Goal: Task Accomplishment & Management: Use online tool/utility

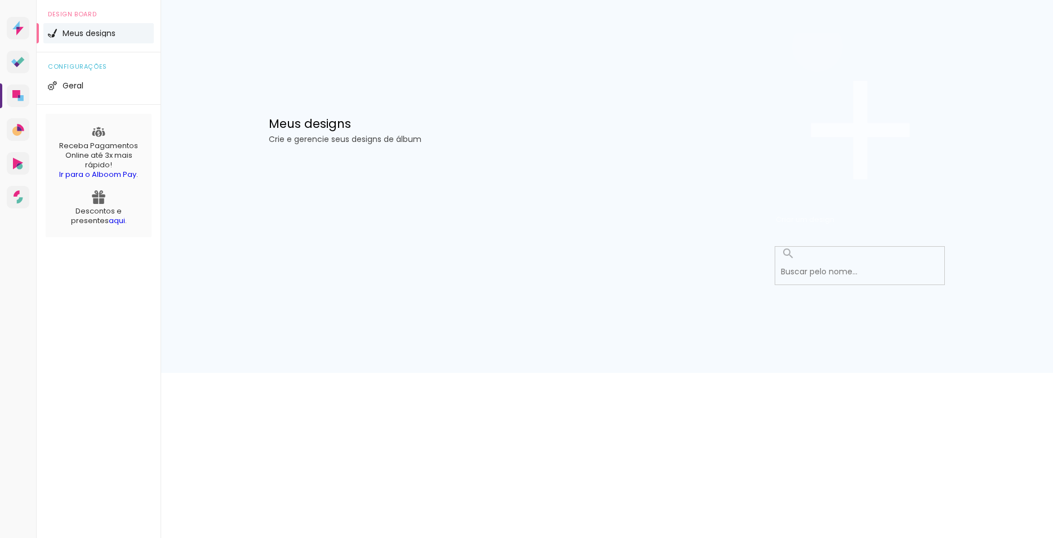
click at [835, 214] on span "Criar um design" at bounding box center [805, 219] width 59 height 11
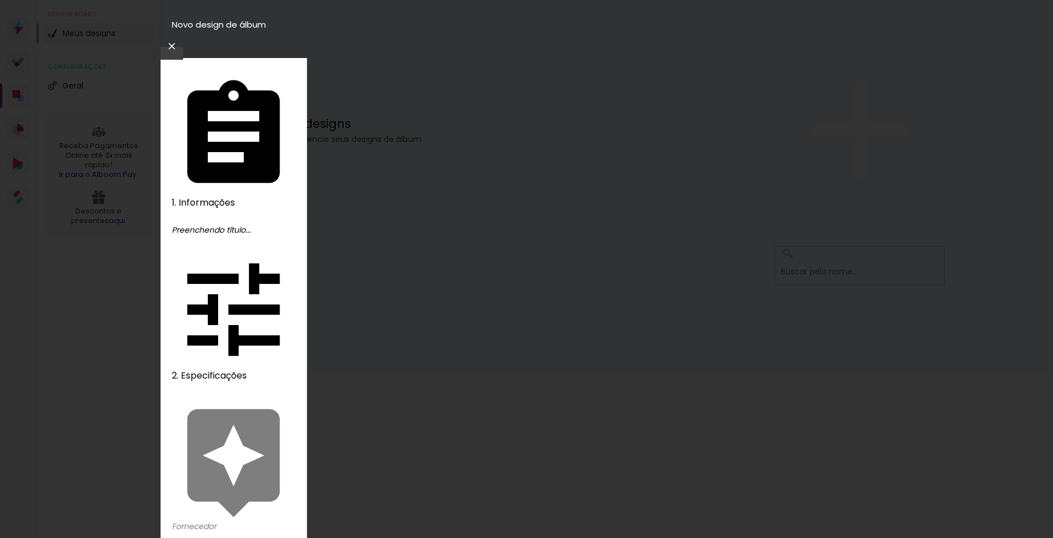
type input "i"
type input "ISSIS"
type paper-input "ISSIS"
click at [0, 0] on slot "Avançar" at bounding box center [0, 0] width 0 height 0
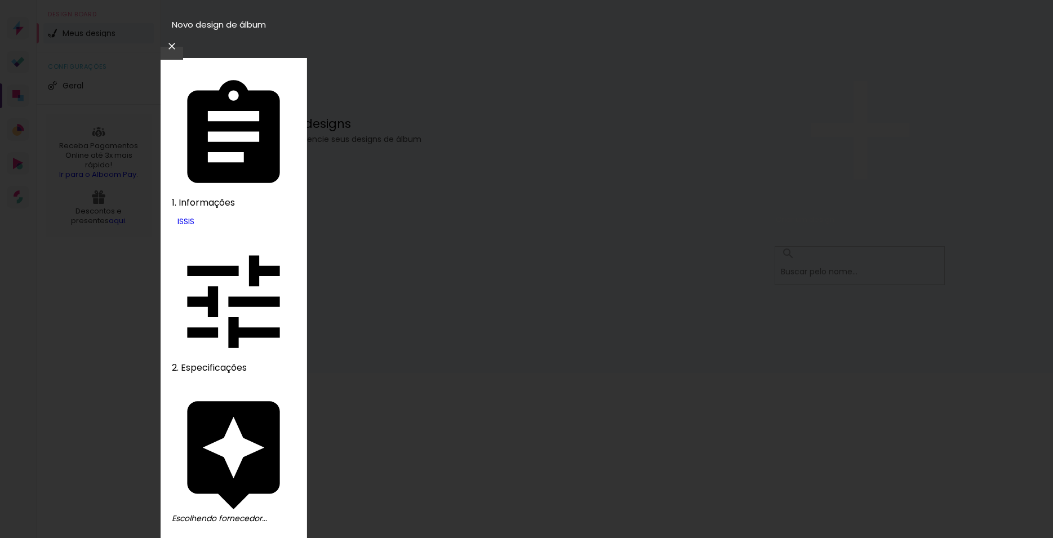
scroll to position [2489, 0]
click at [0, 0] on slot "Avançar" at bounding box center [0, 0] width 0 height 0
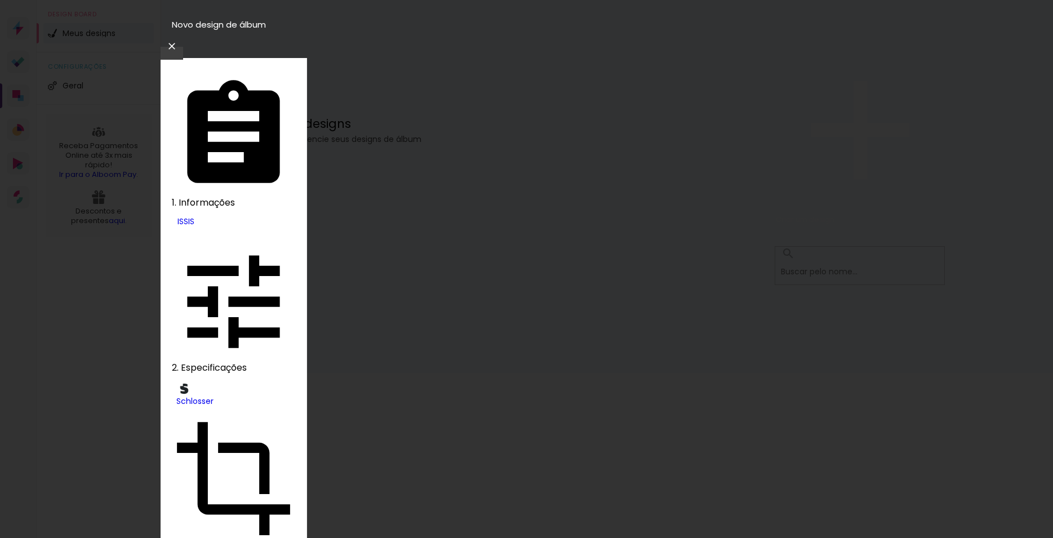
click at [0, 0] on slot "Avançar" at bounding box center [0, 0] width 0 height 0
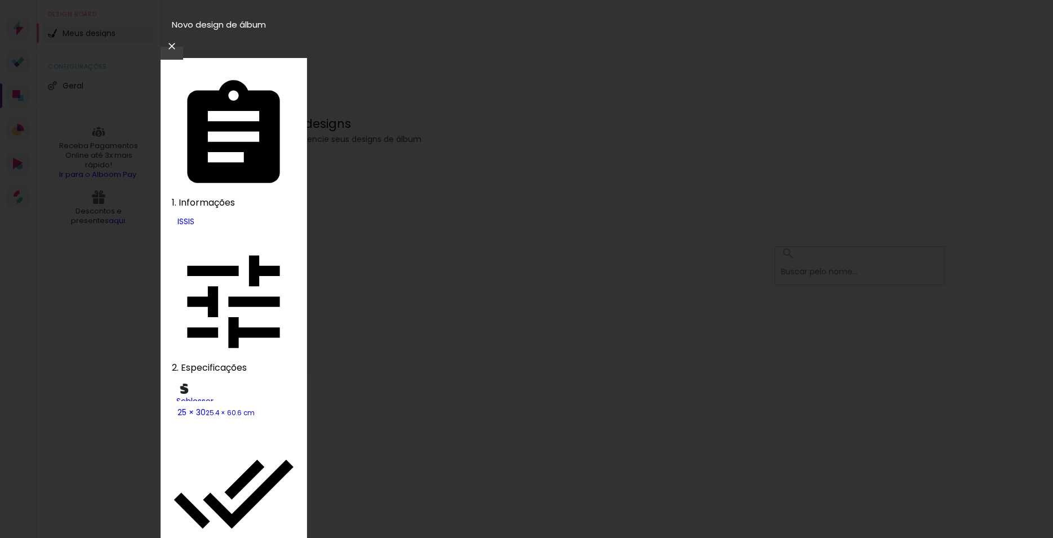
type paper-checkbox "on"
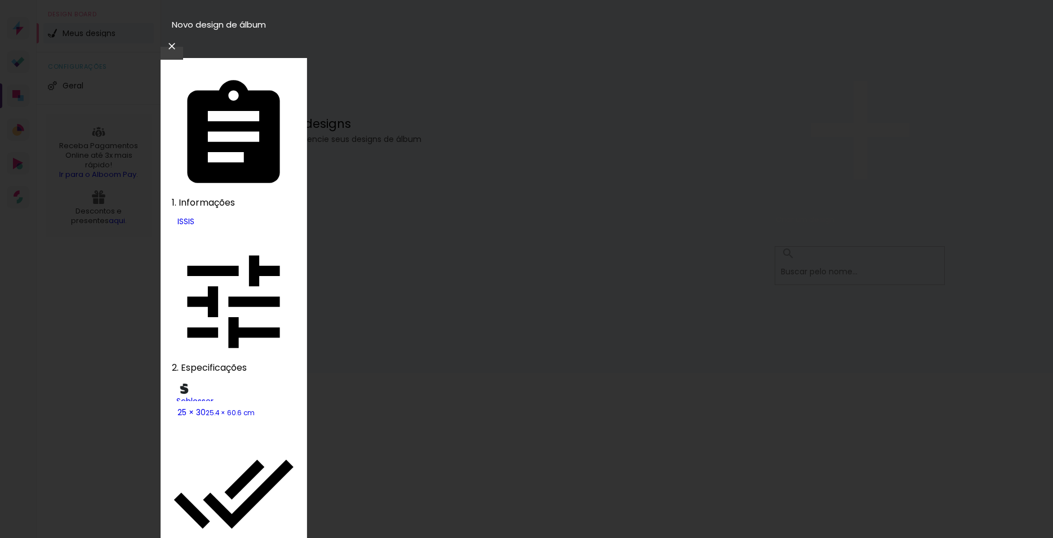
type input "3"
type paper-input "3"
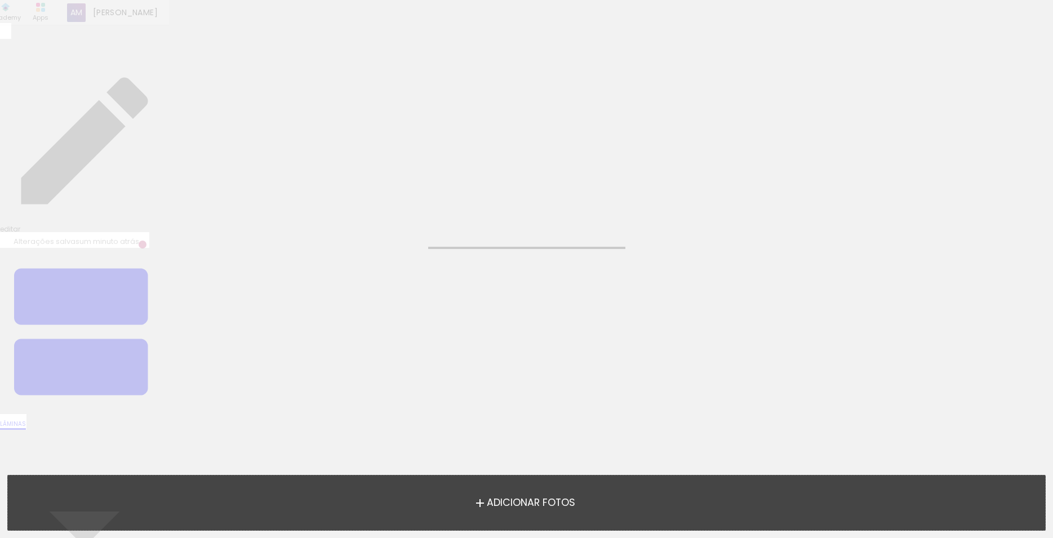
click at [510, 499] on span "Adicionar Fotos" at bounding box center [531, 503] width 88 height 10
click at [0, 0] on input "file" at bounding box center [0, 0] width 0 height 0
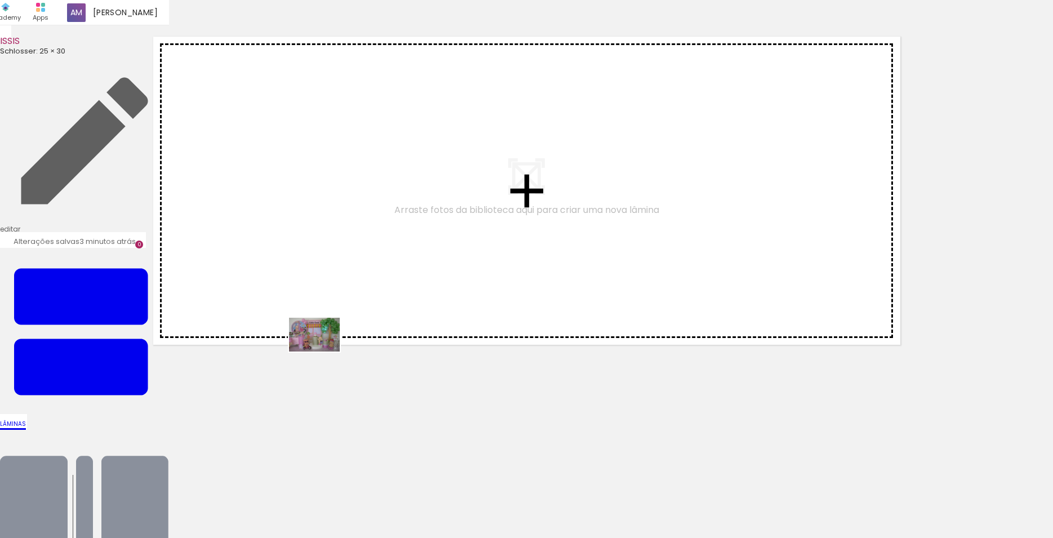
drag, startPoint x: 307, startPoint y: 510, endPoint x: 323, endPoint y: 352, distance: 158.7
click at [323, 352] on quentale-workspace at bounding box center [526, 269] width 1053 height 538
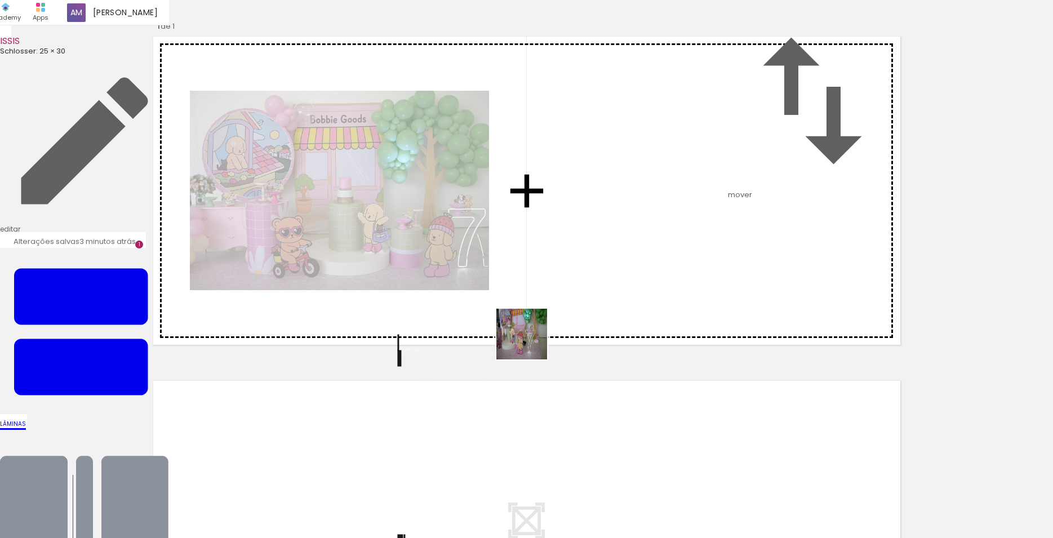
drag, startPoint x: 245, startPoint y: 501, endPoint x: 706, endPoint y: 293, distance: 505.5
click at [706, 293] on quentale-workspace at bounding box center [526, 269] width 1053 height 538
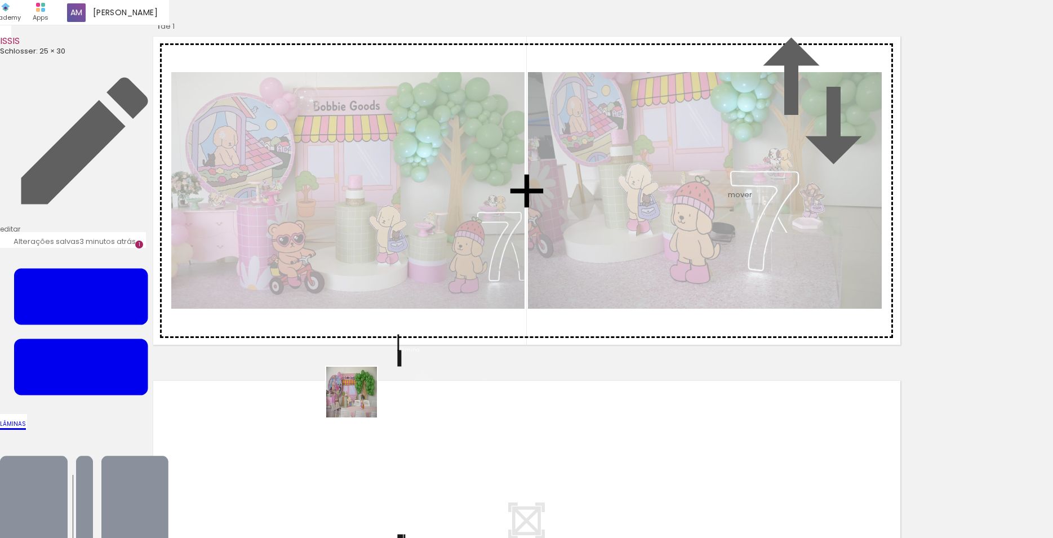
drag, startPoint x: 176, startPoint y: 511, endPoint x: 498, endPoint y: 321, distance: 373.7
click at [498, 321] on quentale-workspace at bounding box center [526, 269] width 1053 height 538
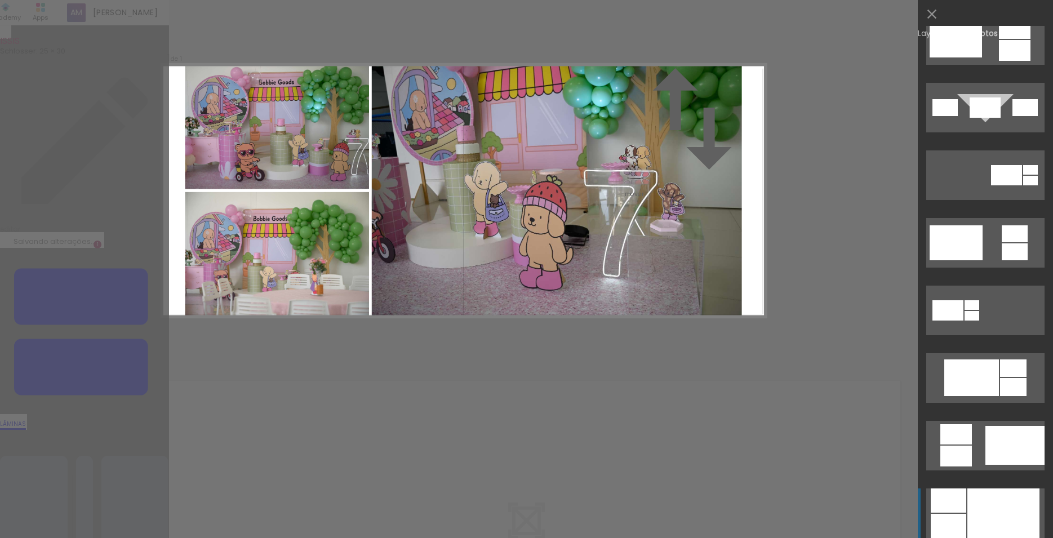
scroll to position [389, 0]
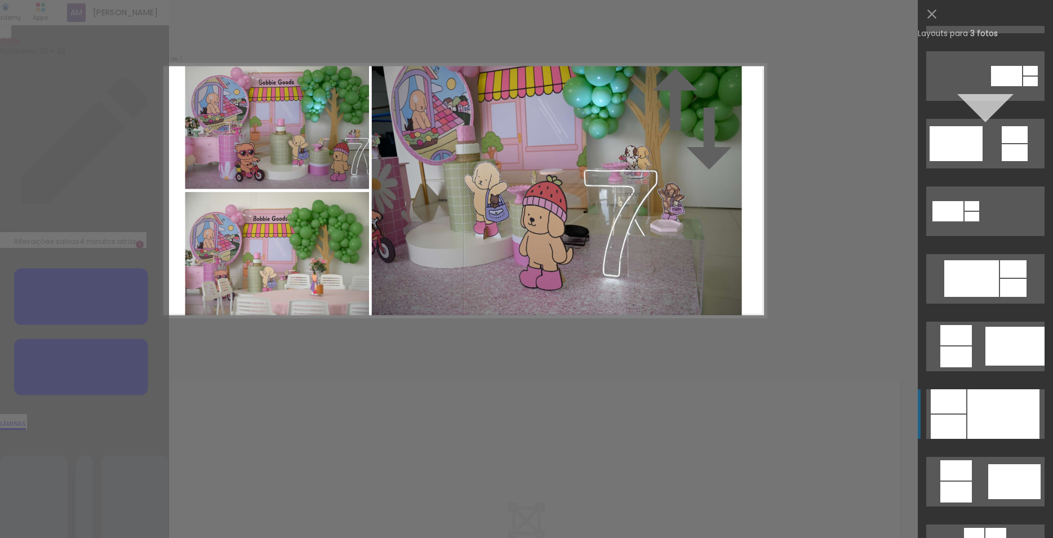
click at [982, 422] on div at bounding box center [1004, 414] width 72 height 50
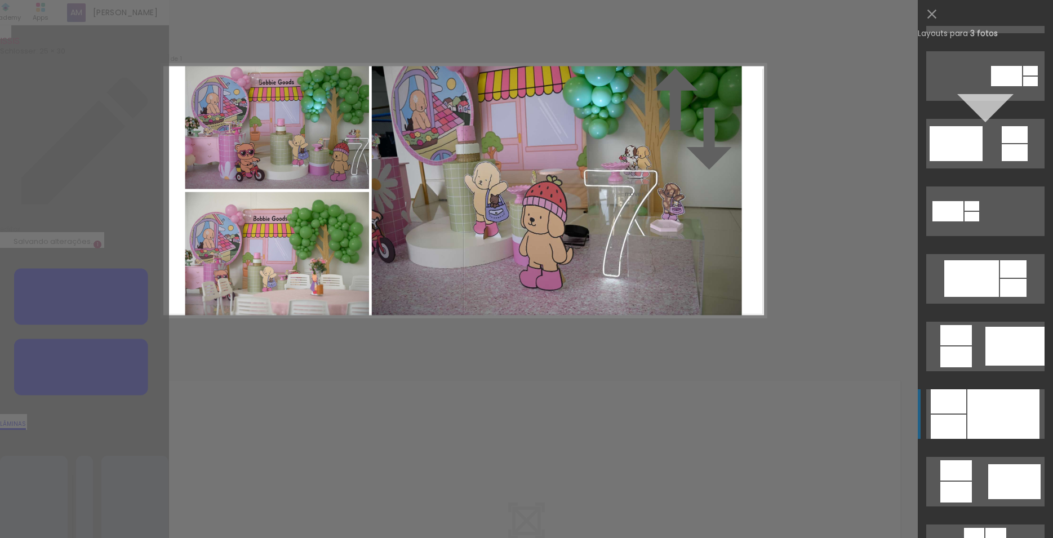
scroll to position [744, 0]
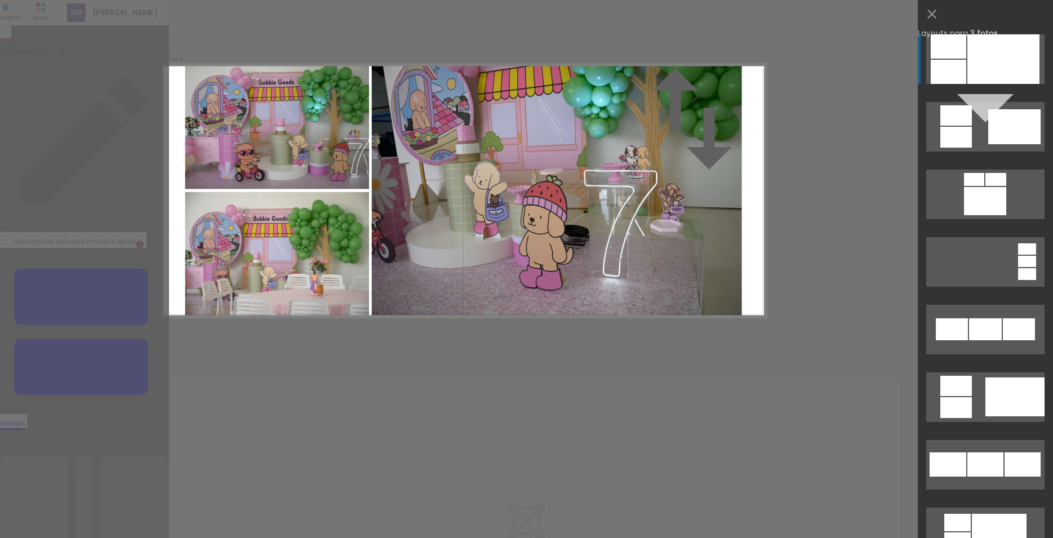
click at [59, 379] on div "Confirmar Cancelar" at bounding box center [526, 346] width 1053 height 693
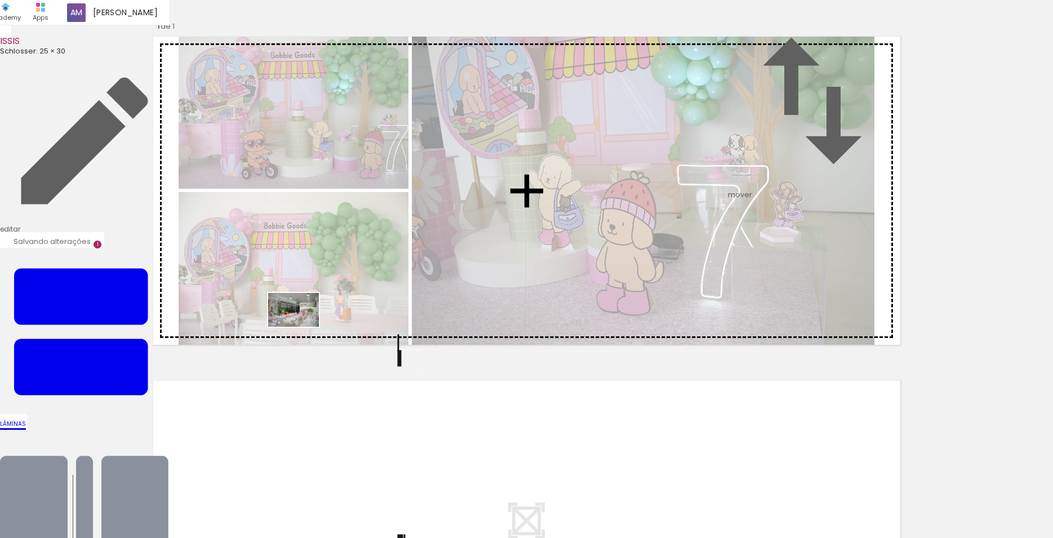
drag, startPoint x: 222, startPoint y: 439, endPoint x: 302, endPoint y: 327, distance: 137.3
click at [302, 327] on quentale-workspace at bounding box center [526, 269] width 1053 height 538
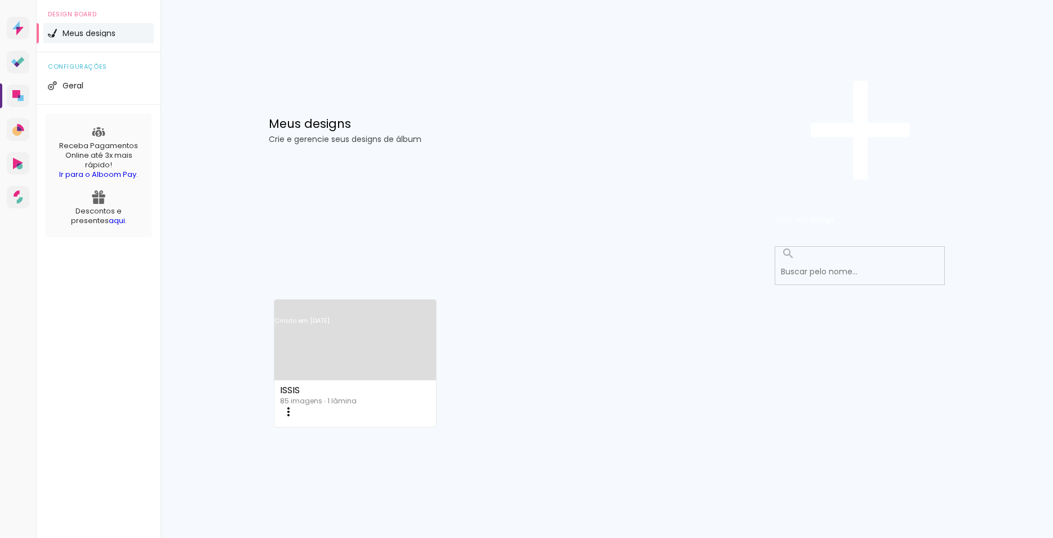
click at [342, 304] on link "Criado em [DATE]" at bounding box center [355, 336] width 162 height 64
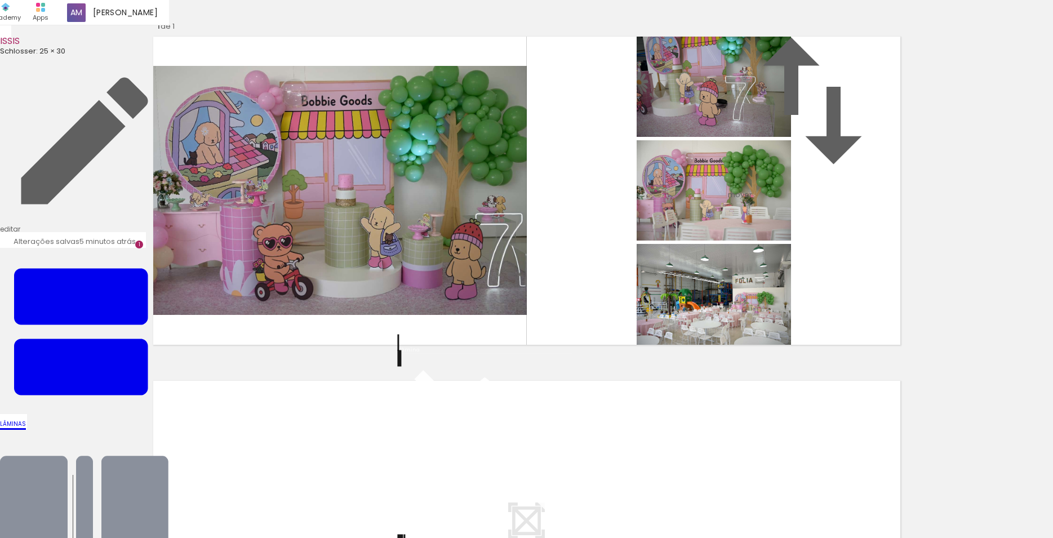
click at [659, 349] on quentale-photo at bounding box center [714, 296] width 154 height 105
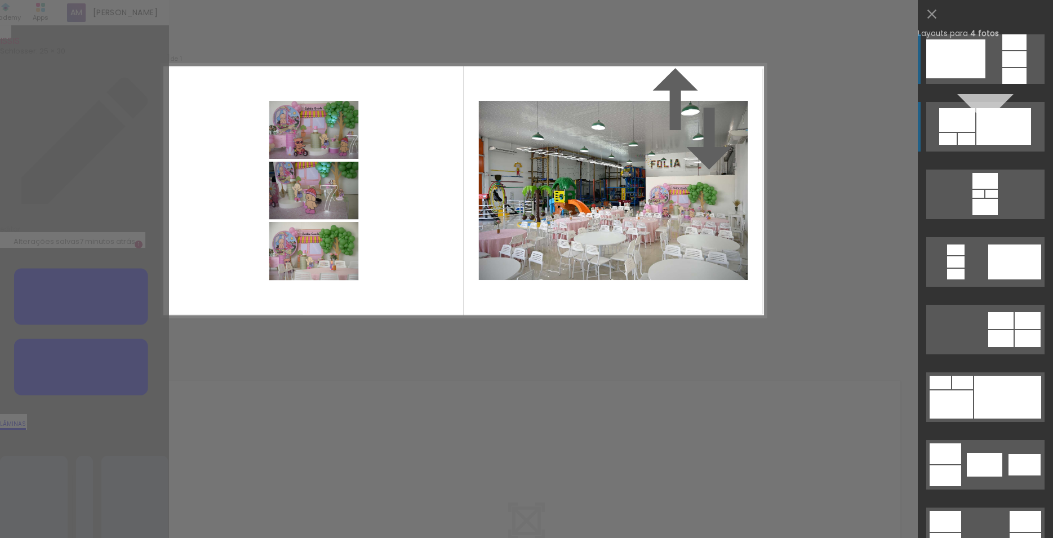
click at [967, 121] on div at bounding box center [958, 120] width 36 height 24
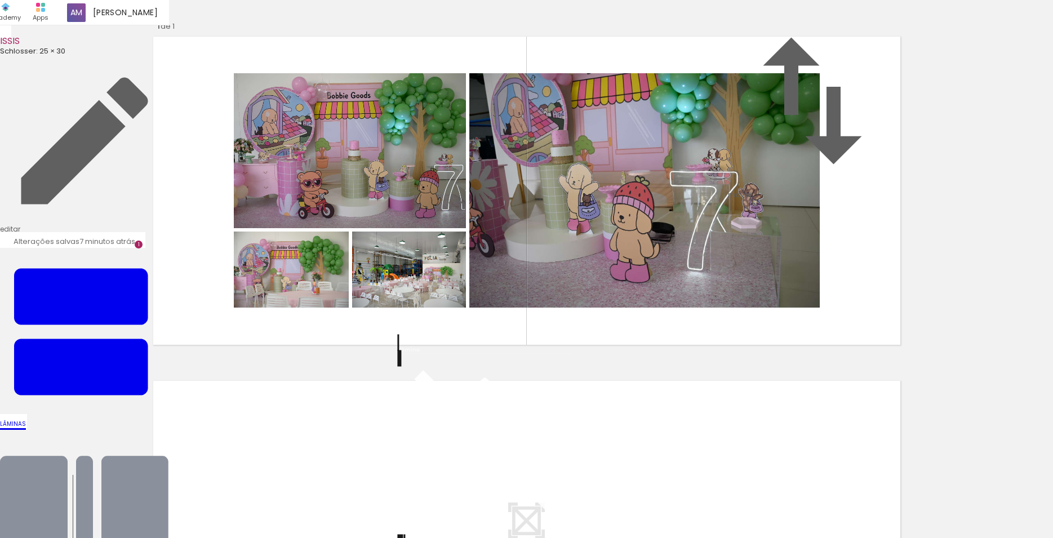
click at [0, 0] on div "Confirmar Cancelar" at bounding box center [0, 0] width 0 height 0
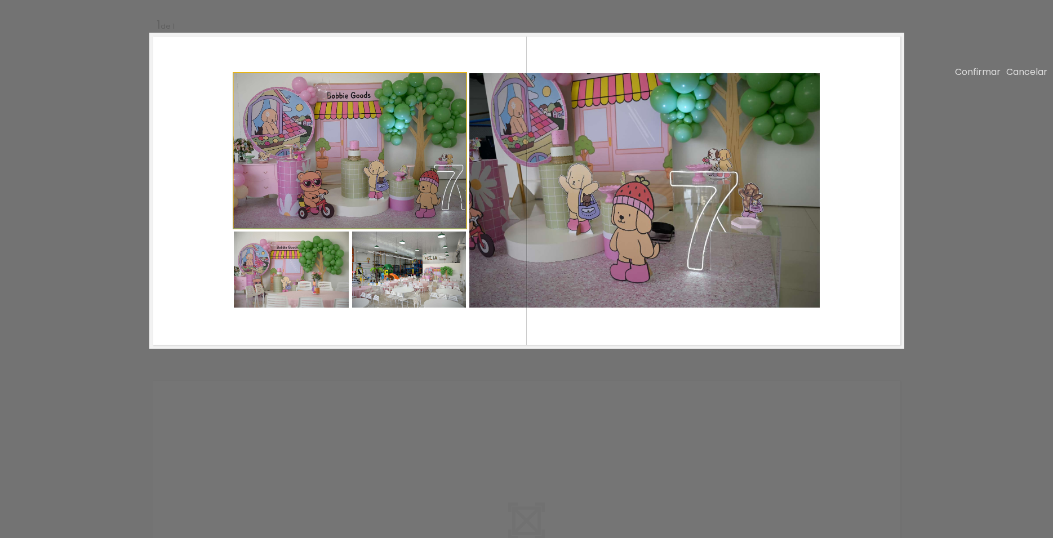
click at [402, 228] on quentale-photo at bounding box center [350, 150] width 232 height 155
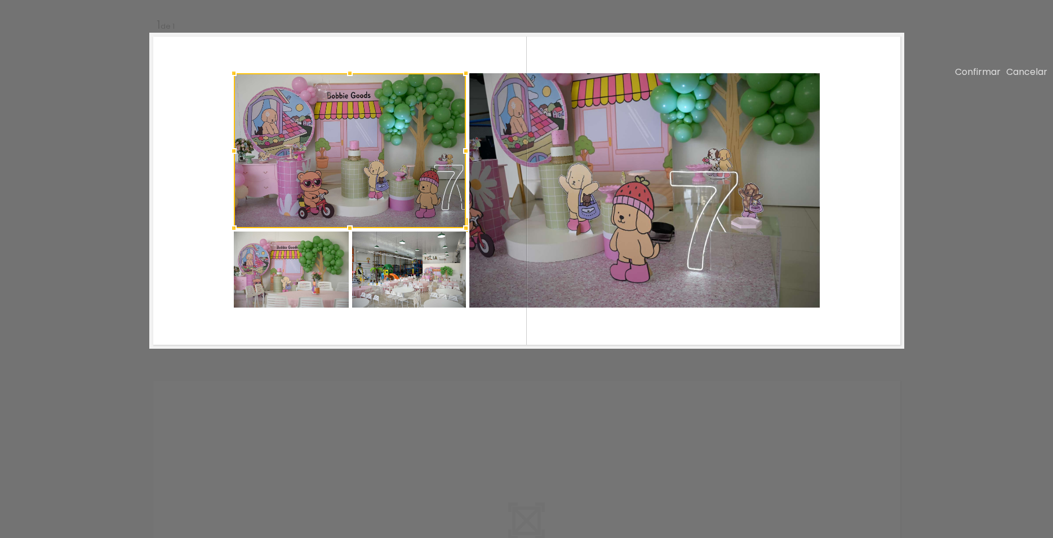
click at [429, 308] on quentale-photo at bounding box center [409, 270] width 114 height 76
click at [308, 308] on div at bounding box center [350, 190] width 232 height 234
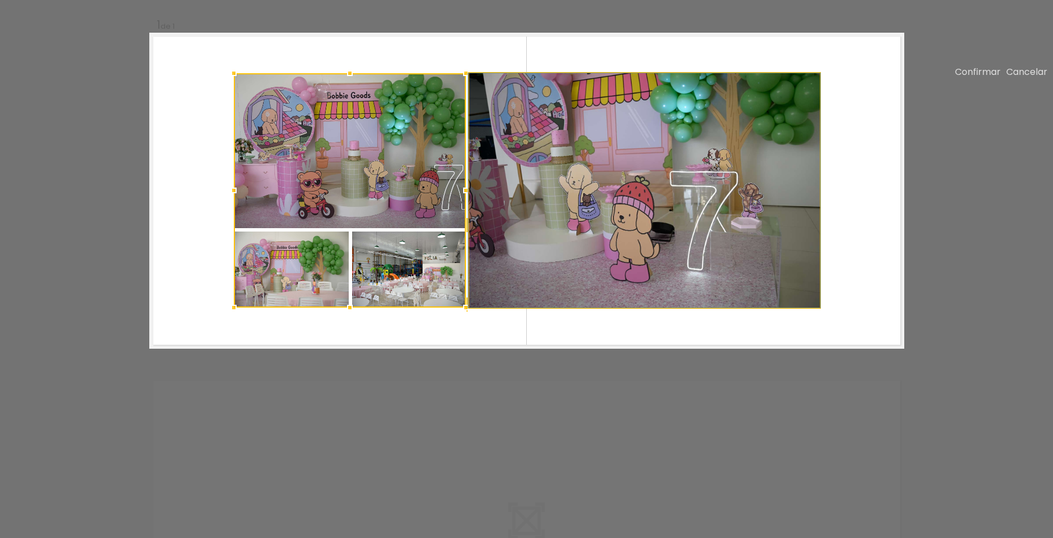
click at [611, 293] on quentale-photo at bounding box center [645, 190] width 351 height 234
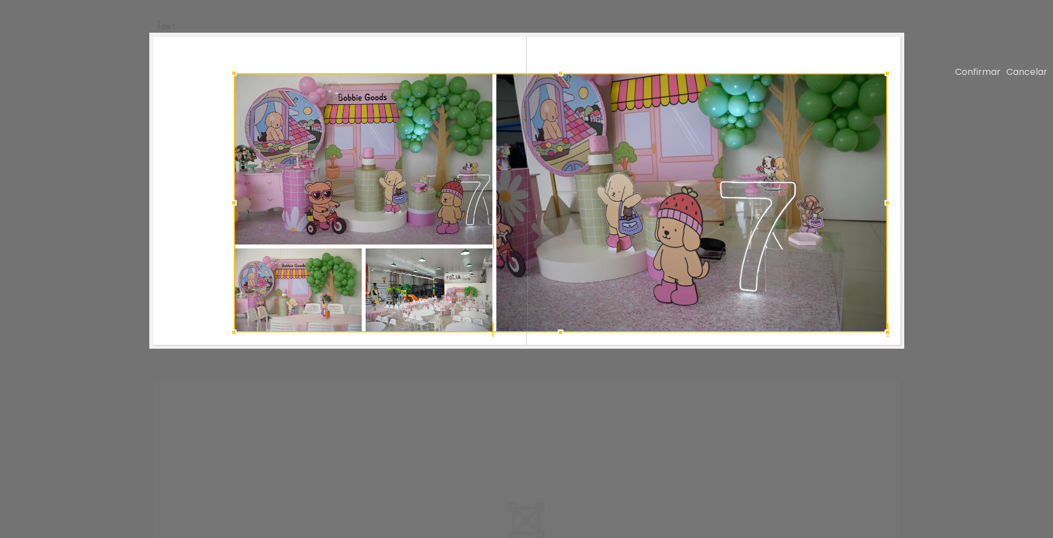
drag, startPoint x: 817, startPoint y: 364, endPoint x: 884, endPoint y: 389, distance: 72.0
click at [884, 344] on div at bounding box center [887, 332] width 23 height 23
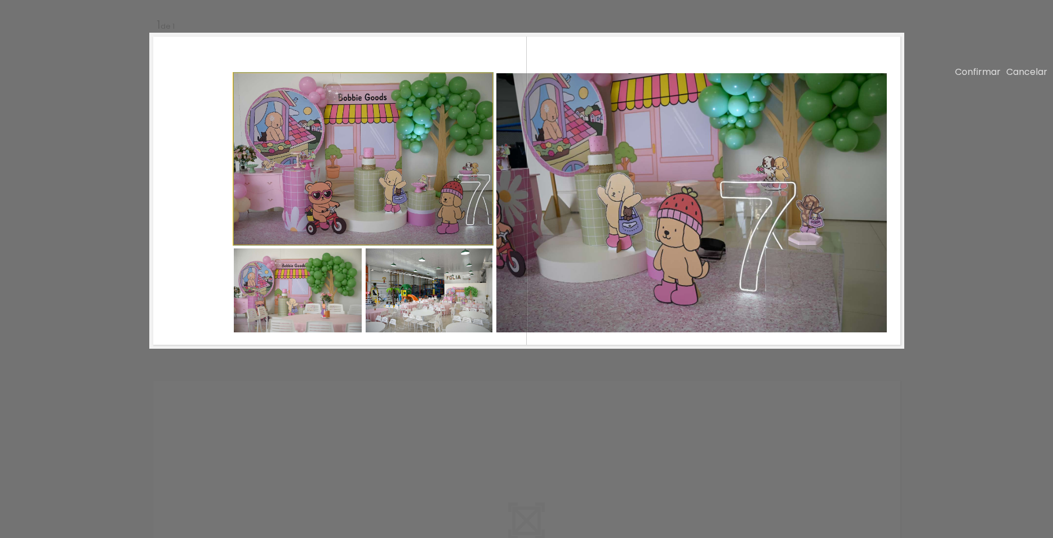
click at [244, 172] on quentale-photo at bounding box center [363, 158] width 259 height 171
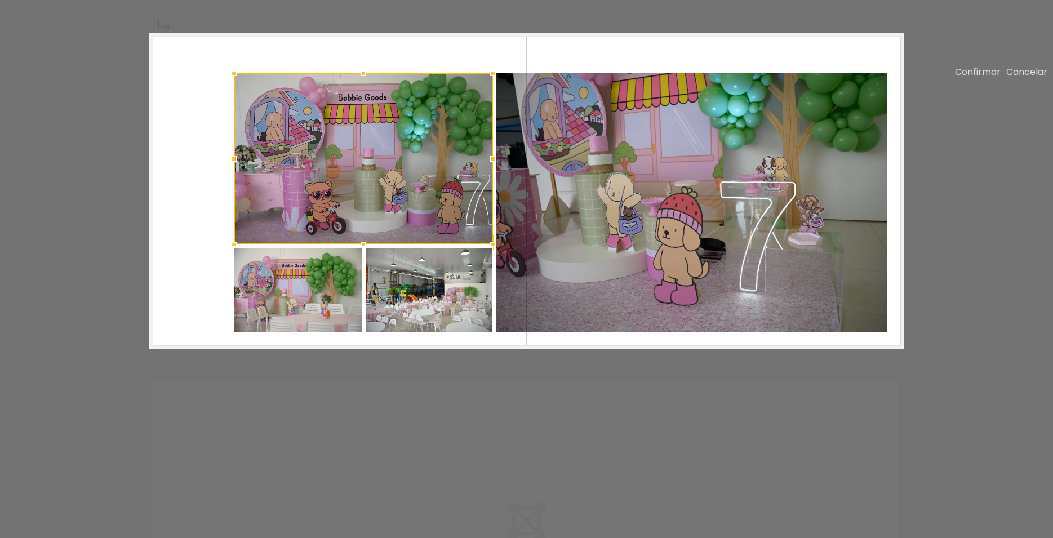
type paper-slider "163"
click at [284, 270] on paper-progress at bounding box center [293, 261] width 59 height 18
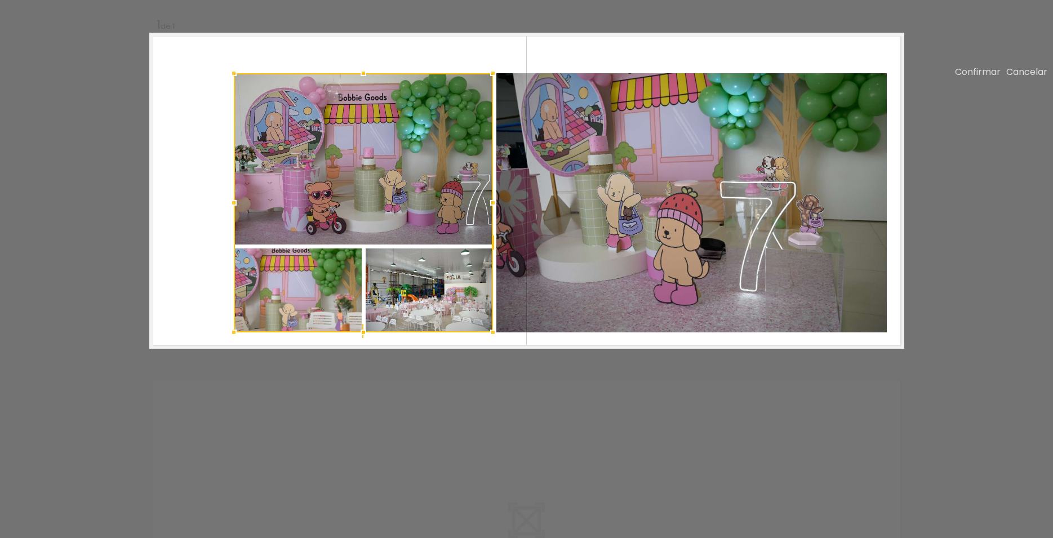
click at [418, 329] on div at bounding box center [363, 202] width 259 height 259
click at [560, 302] on quentale-photo at bounding box center [692, 202] width 391 height 259
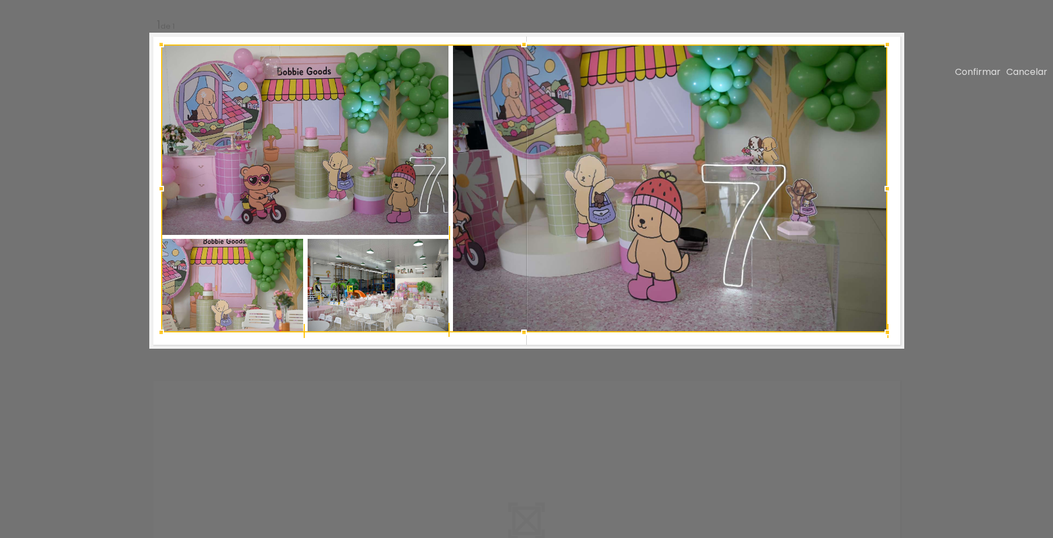
drag, startPoint x: 229, startPoint y: 130, endPoint x: 157, endPoint y: 101, distance: 78.2
click at [157, 56] on div at bounding box center [161, 44] width 23 height 23
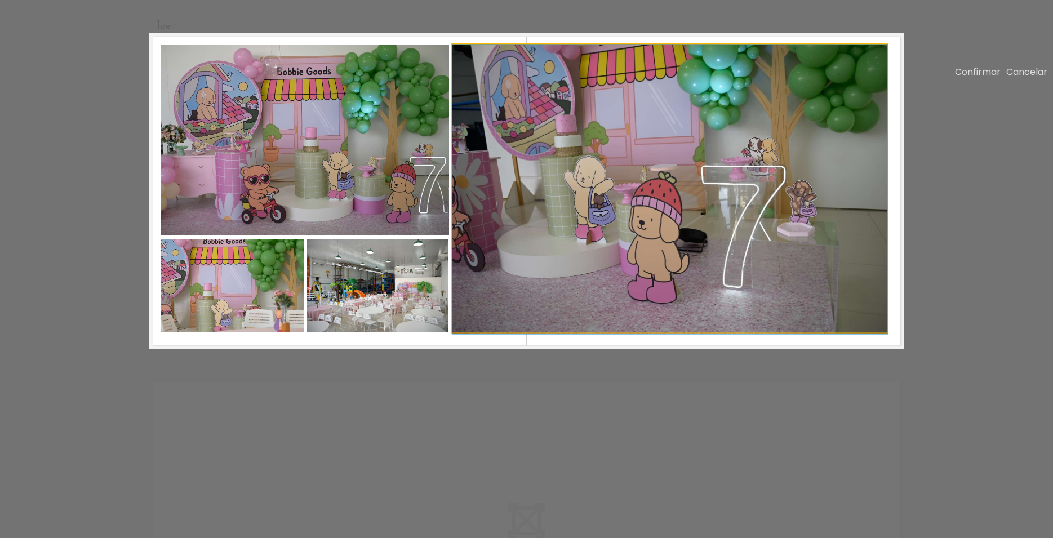
drag, startPoint x: 804, startPoint y: 203, endPoint x: 829, endPoint y: 251, distance: 54.2
click at [822, 249] on album-spread "1 de 1" at bounding box center [526, 191] width 755 height 316
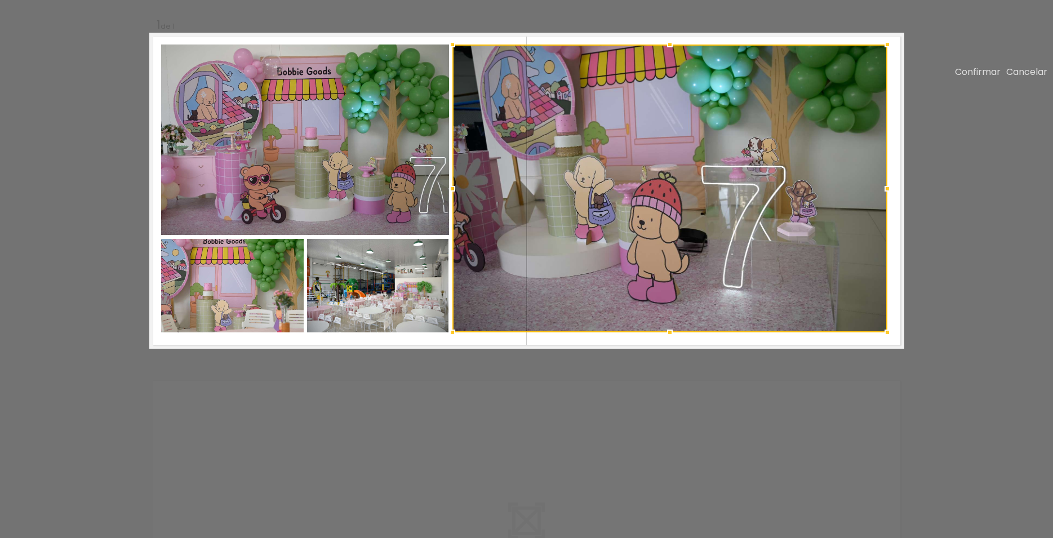
click at [334, 193] on quentale-photo at bounding box center [305, 140] width 288 height 191
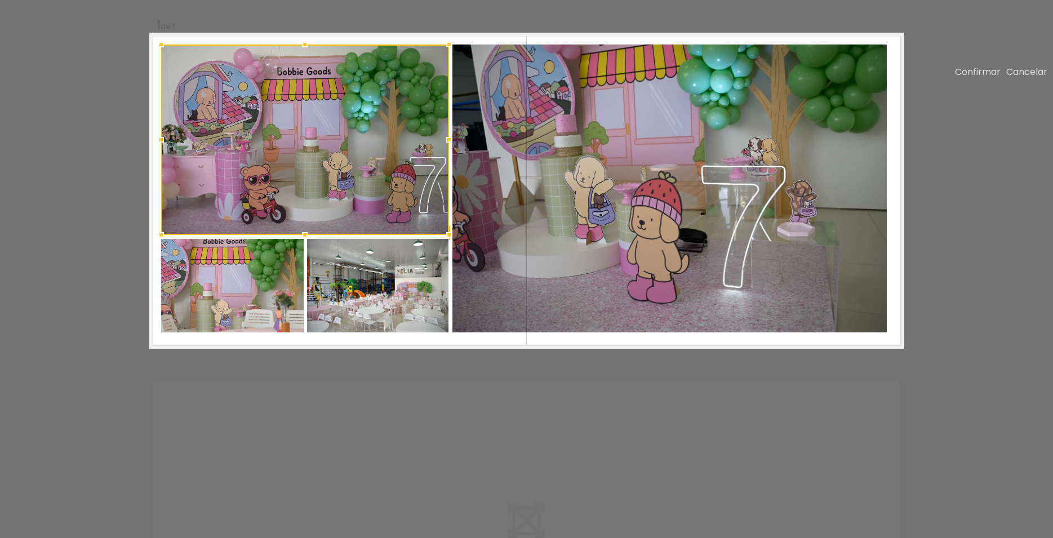
click at [281, 333] on quentale-photo at bounding box center [232, 286] width 143 height 94
click at [381, 333] on div at bounding box center [305, 189] width 288 height 288
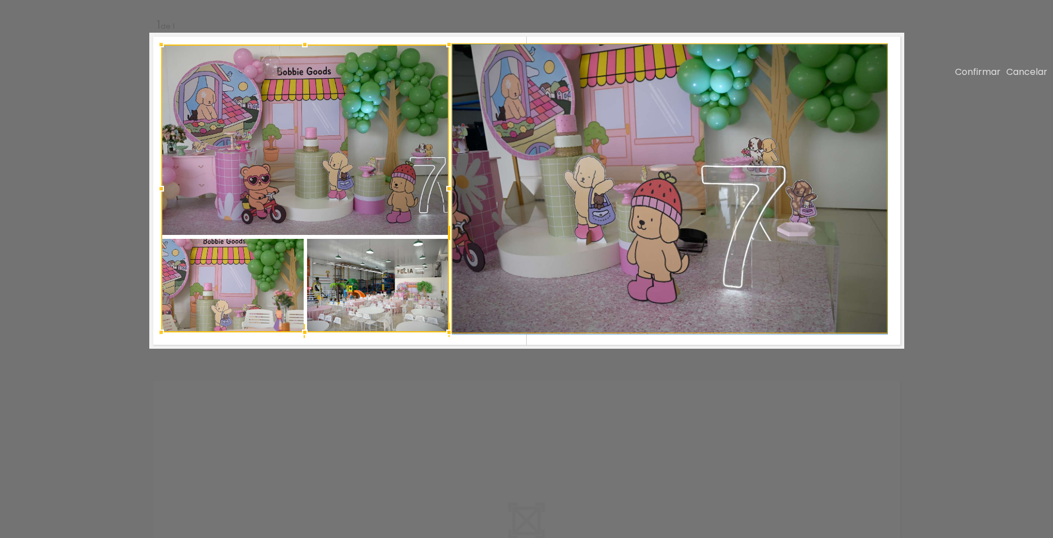
click at [617, 333] on quentale-photo at bounding box center [670, 189] width 435 height 288
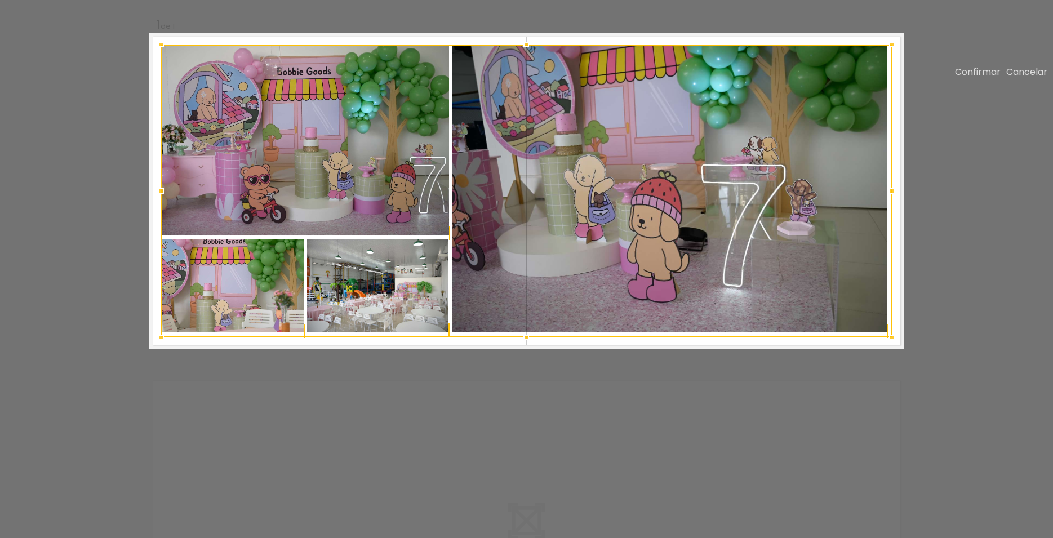
drag, startPoint x: 883, startPoint y: 389, endPoint x: 888, endPoint y: 398, distance: 10.6
click at [888, 349] on div at bounding box center [892, 337] width 23 height 23
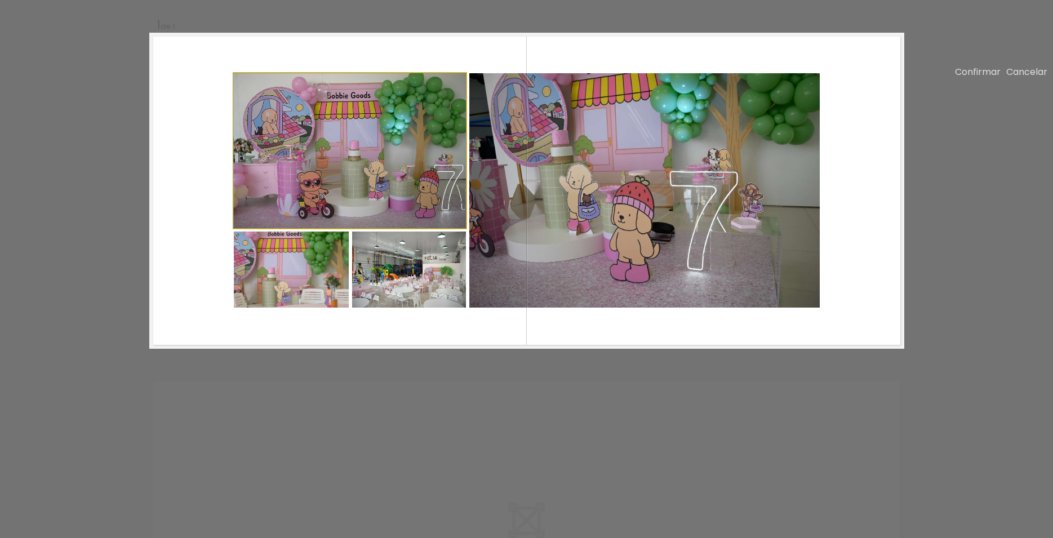
click at [328, 196] on quentale-photo at bounding box center [350, 150] width 232 height 155
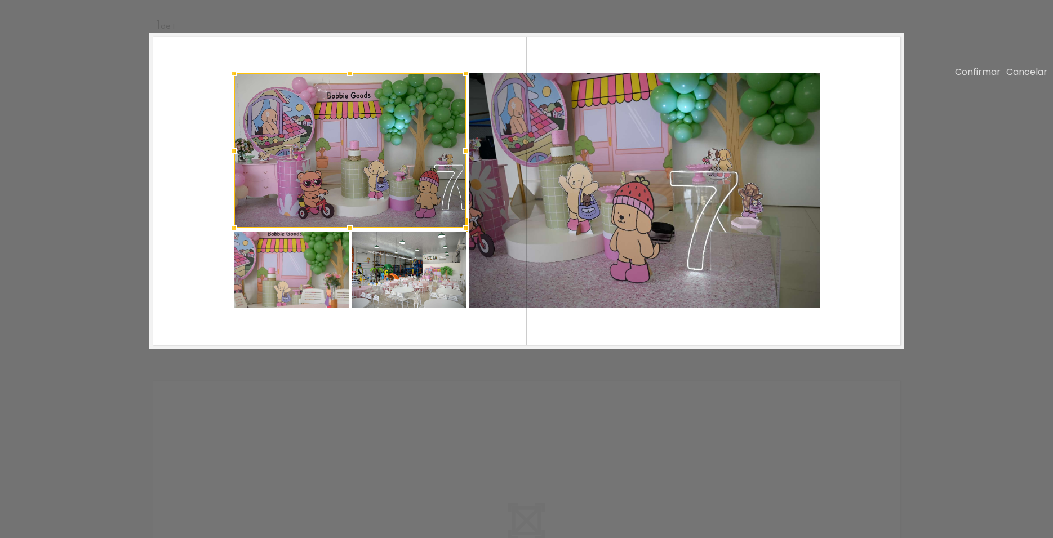
click at [317, 308] on quentale-photo at bounding box center [291, 270] width 115 height 76
click at [399, 308] on div at bounding box center [350, 190] width 232 height 234
click at [582, 308] on quentale-photo at bounding box center [645, 190] width 351 height 234
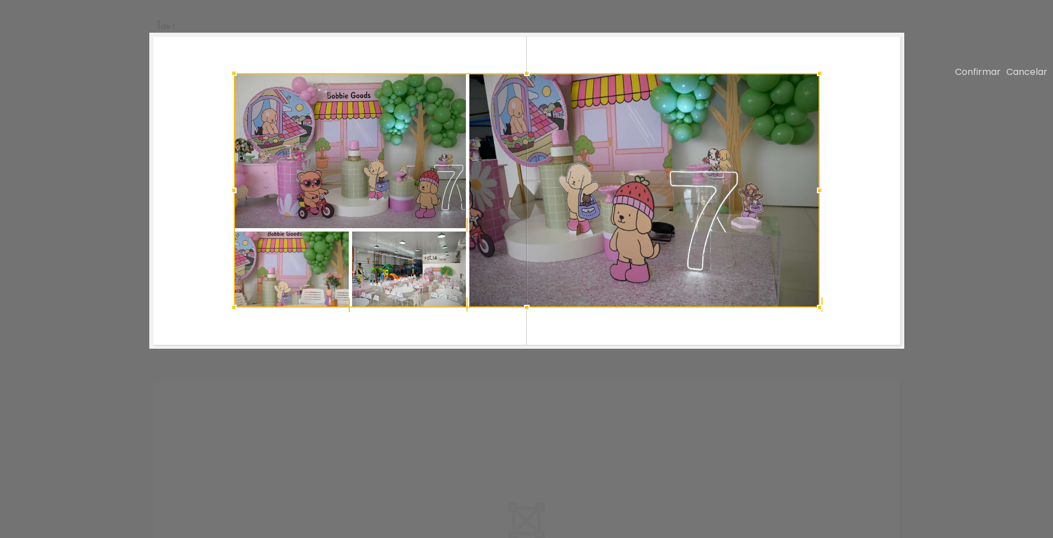
click at [673, 179] on div at bounding box center [527, 190] width 586 height 234
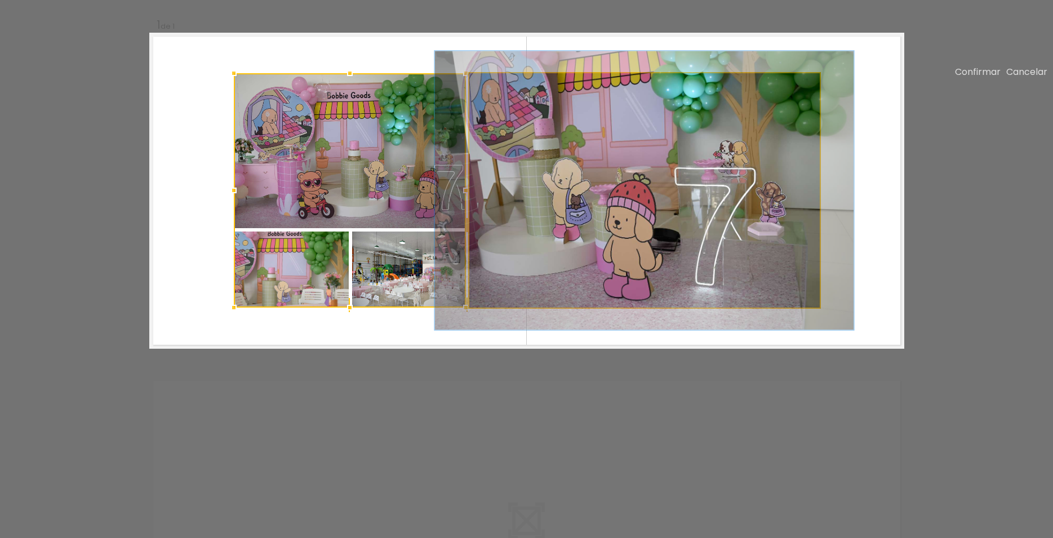
drag, startPoint x: 494, startPoint y: 141, endPoint x: 501, endPoint y: 141, distance: 7.3
click at [501, 91] on div at bounding box center [503, 86] width 10 height 10
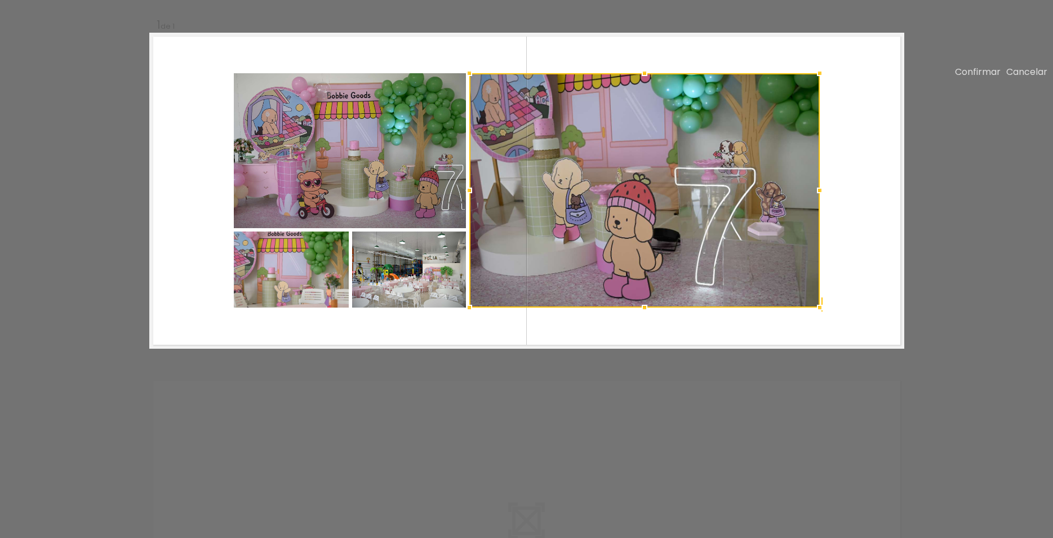
click at [495, 148] on div at bounding box center [645, 190] width 351 height 234
click at [550, 161] on div at bounding box center [645, 190] width 351 height 234
click at [498, 114] on quentale-layouter at bounding box center [526, 191] width 755 height 316
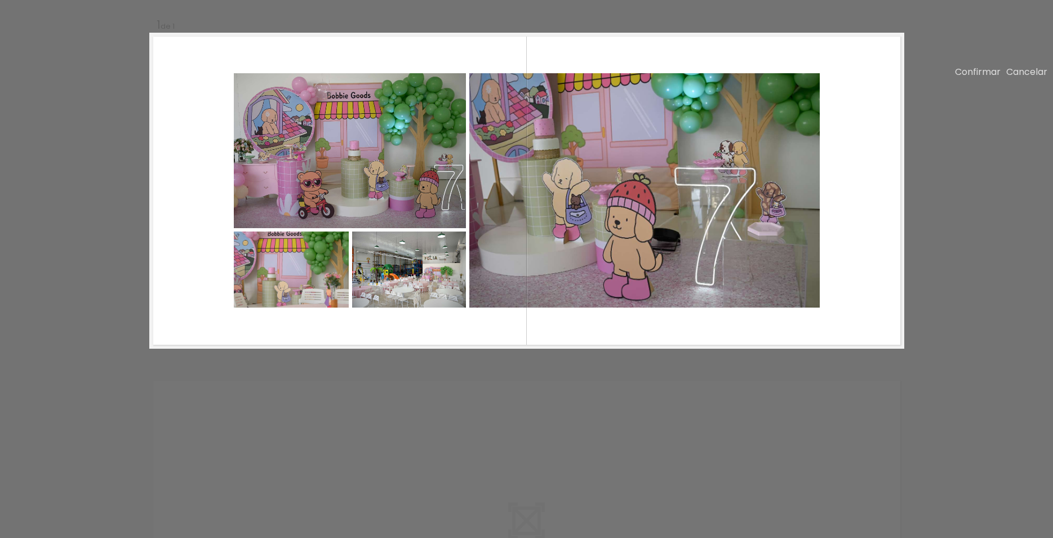
click at [507, 168] on quentale-photo at bounding box center [645, 190] width 351 height 234
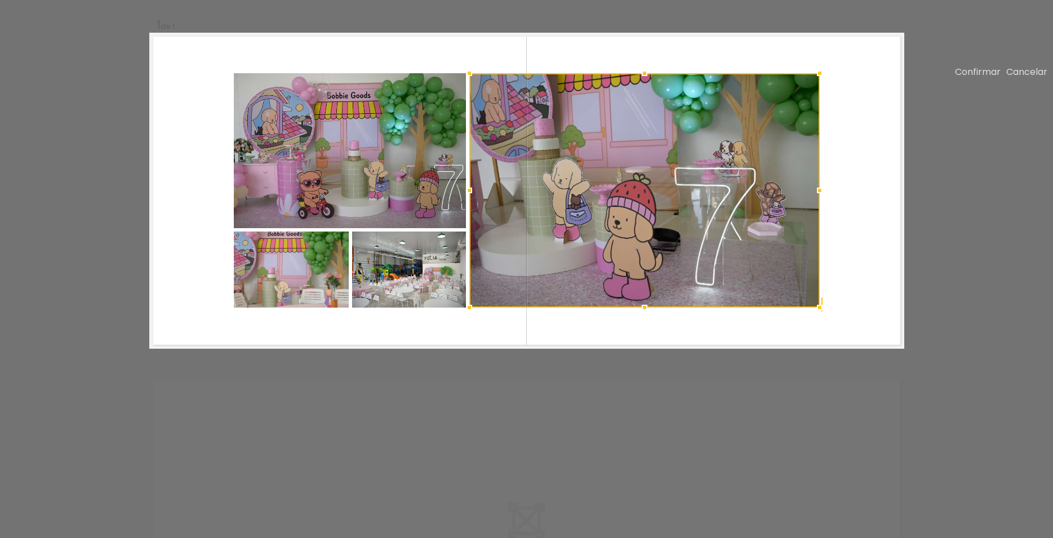
click at [506, 152] on div at bounding box center [645, 190] width 351 height 234
click at [543, 122] on quentale-layouter at bounding box center [526, 191] width 755 height 316
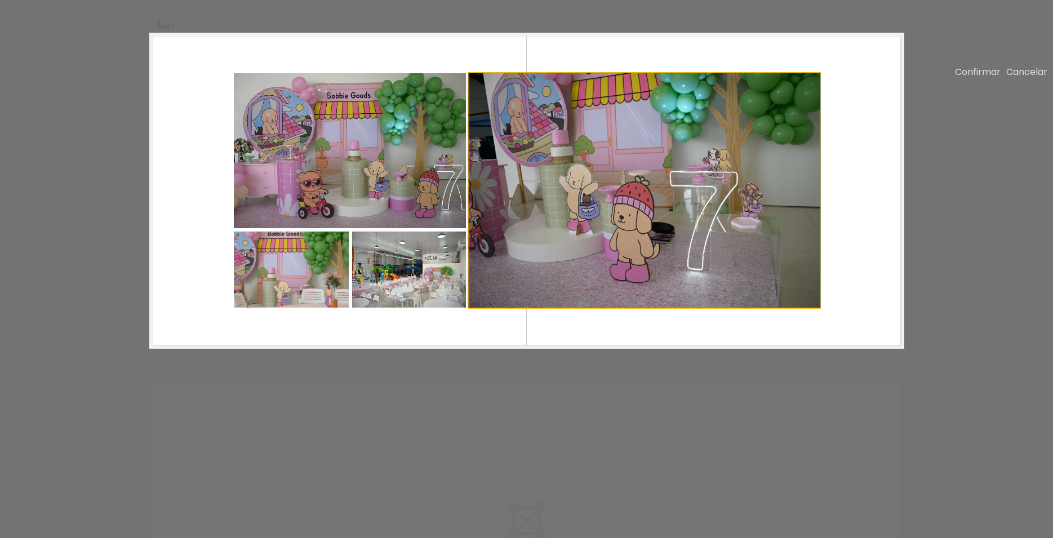
drag, startPoint x: 498, startPoint y: 142, endPoint x: 489, endPoint y: 143, distance: 9.1
type paper-slider "100"
click at [494, 91] on div at bounding box center [499, 86] width 10 height 10
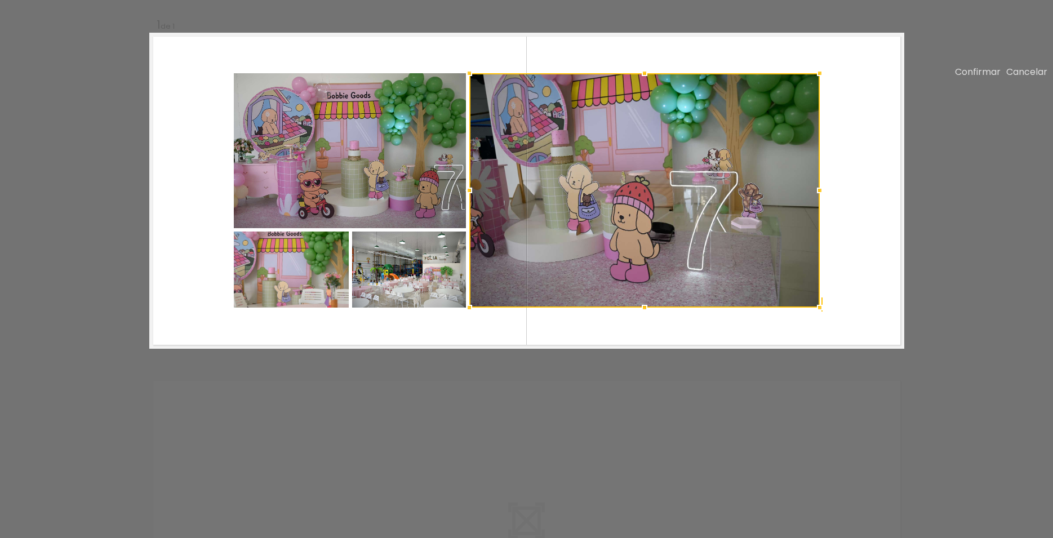
click at [840, 231] on quentale-layouter at bounding box center [526, 191] width 755 height 316
